Goal: Task Accomplishment & Management: Use online tool/utility

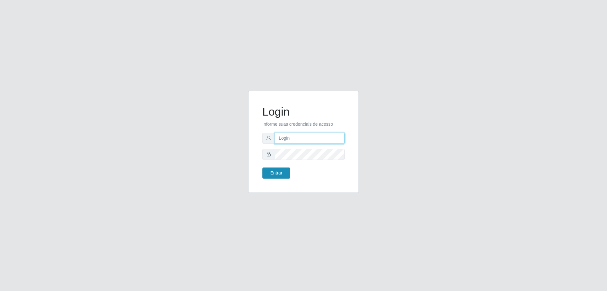
type input "[EMAIL_ADDRESS][DOMAIN_NAME]"
click at [278, 171] on button "Entrar" at bounding box center [277, 172] width 28 height 11
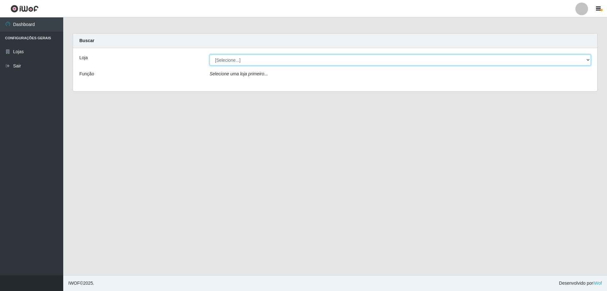
click at [258, 61] on select "[Selecione...] SuperShow Bis - [GEOGRAPHIC_DATA]" at bounding box center [400, 59] width 381 height 11
select select "59"
click at [210, 54] on select "[Selecione...] SuperShow Bis - [GEOGRAPHIC_DATA]" at bounding box center [400, 59] width 381 height 11
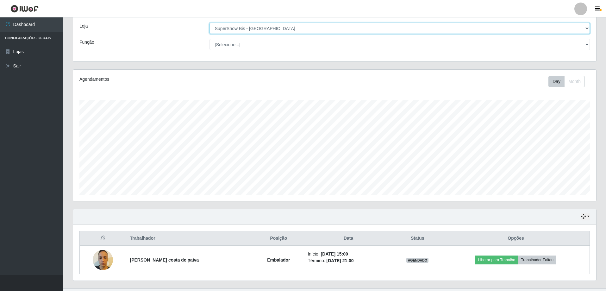
scroll to position [131, 523]
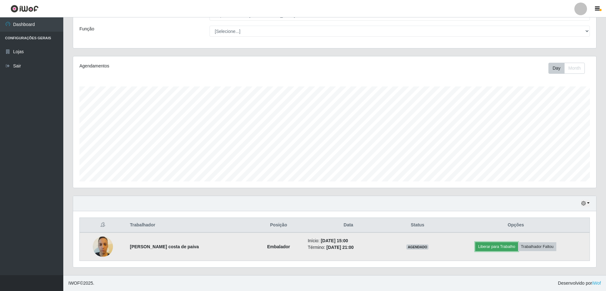
click at [501, 246] on button "Liberar para Trabalho" at bounding box center [496, 246] width 43 height 9
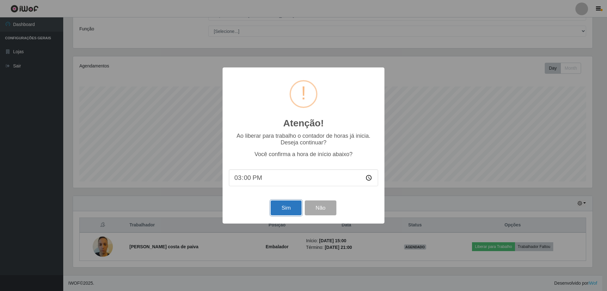
click at [292, 211] on button "Sim" at bounding box center [286, 207] width 31 height 15
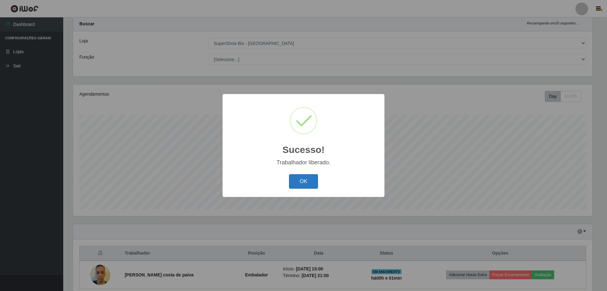
click at [308, 182] on button "OK" at bounding box center [303, 181] width 29 height 15
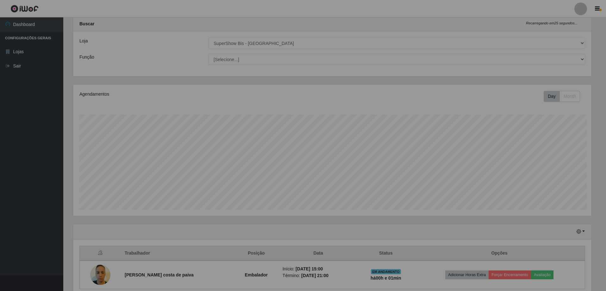
scroll to position [131, 523]
